Goal: Find specific page/section: Find specific page/section

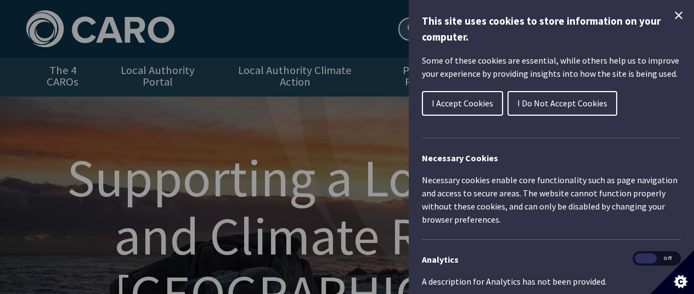
click at [672, 10] on icon "Close Cookie Control" at bounding box center [678, 15] width 13 height 13
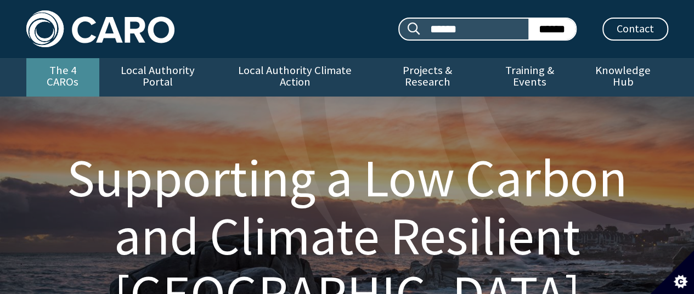
click at [70, 70] on link "The 4 CAROs" at bounding box center [62, 77] width 73 height 38
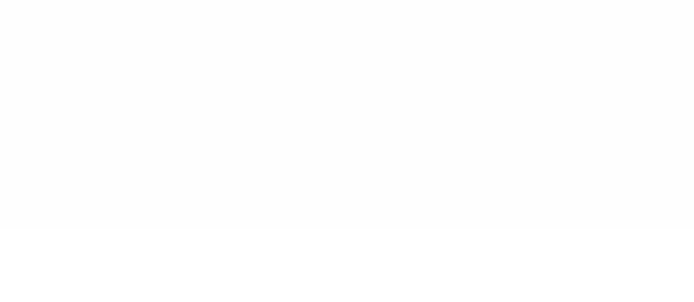
type input "******"
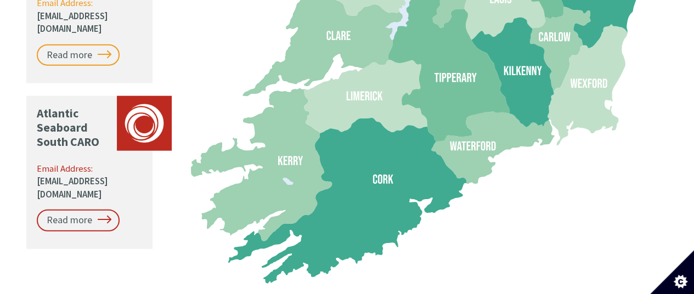
scroll to position [1629, 0]
